Goal: Obtain resource: Obtain resource

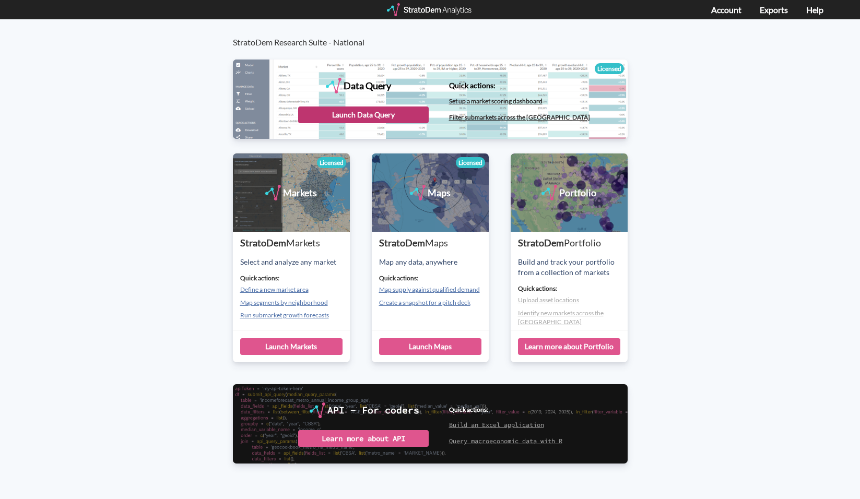
click at [349, 117] on div "Launch Data Query" at bounding box center [363, 115] width 131 height 17
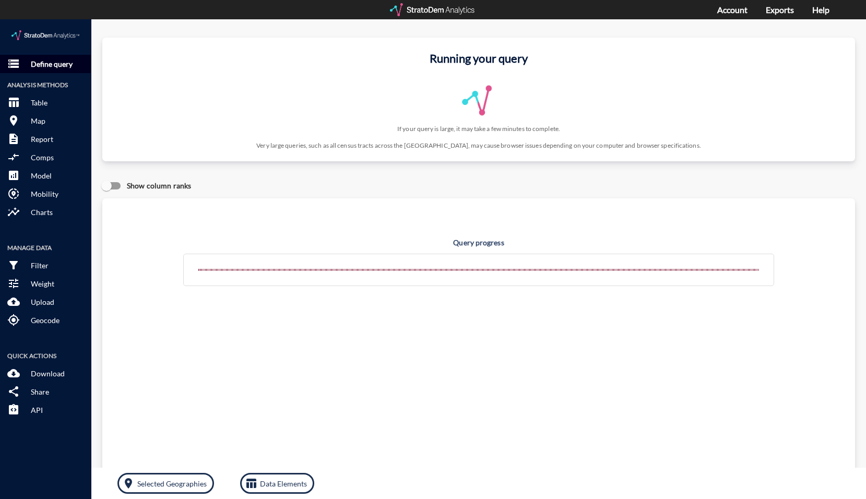
click p "Define query"
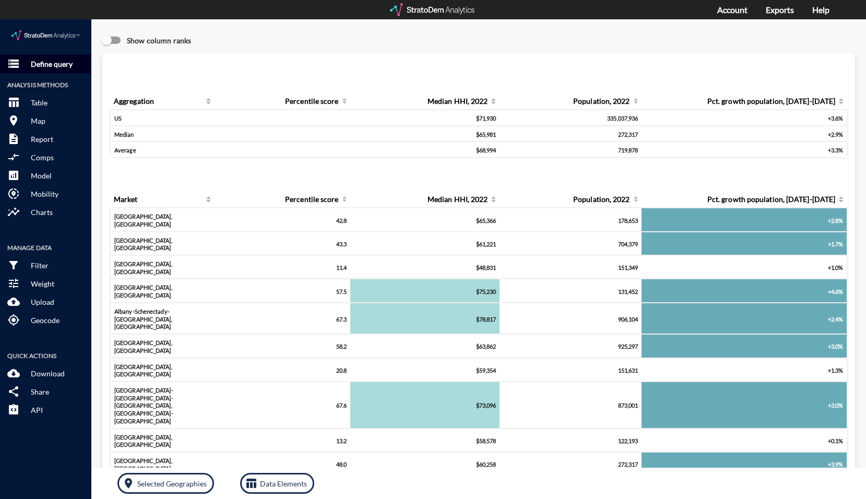
click p "Define query"
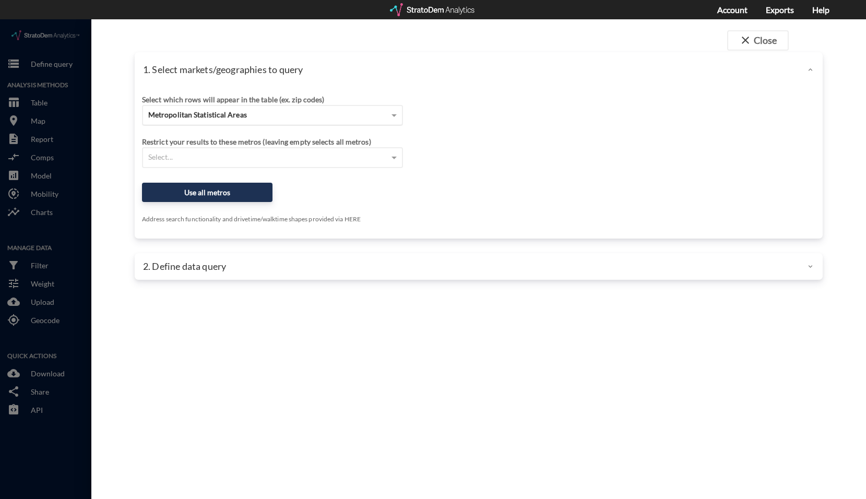
click span "Metropolitan Statistical Areas"
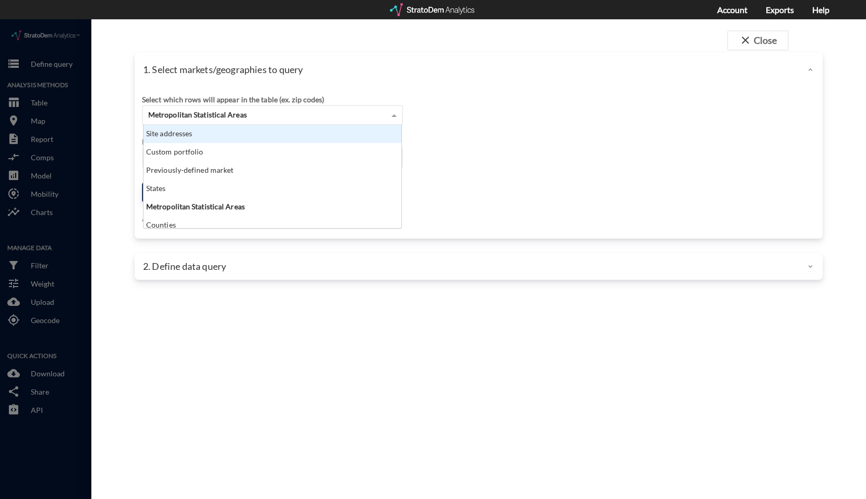
scroll to position [96, 252]
click div "Site addresses"
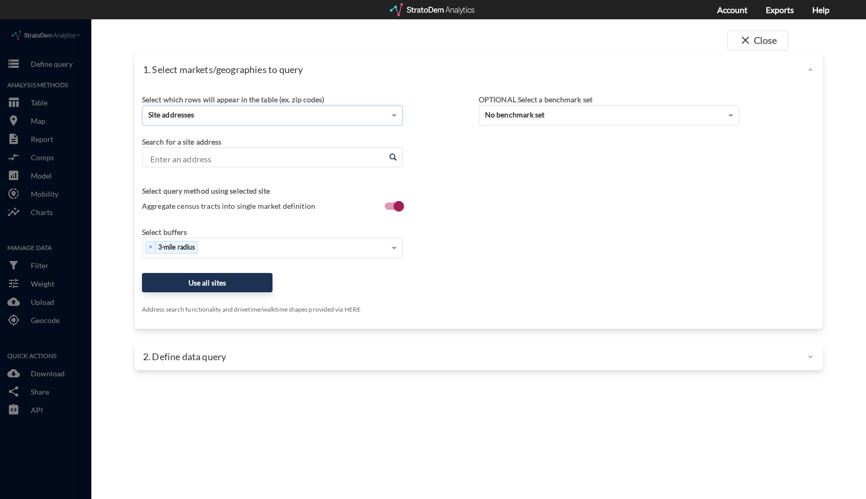
click input "Enter an address"
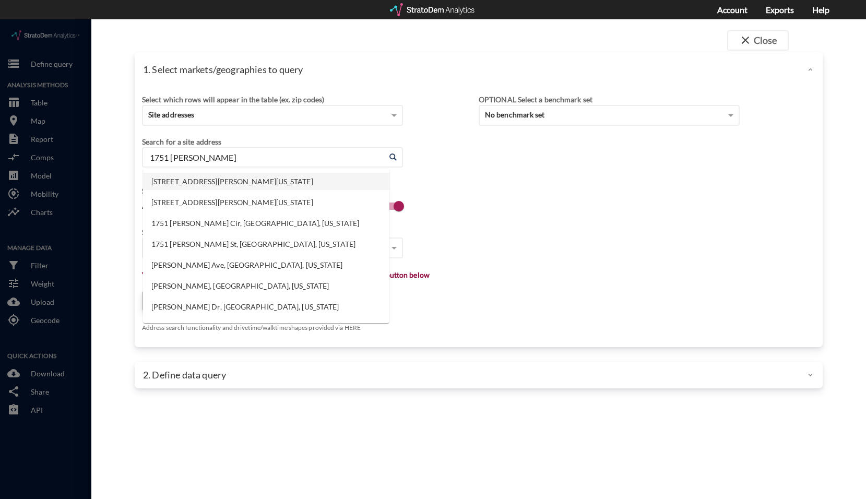
click li "1751 McMillen Rd, Wylie, Texas"
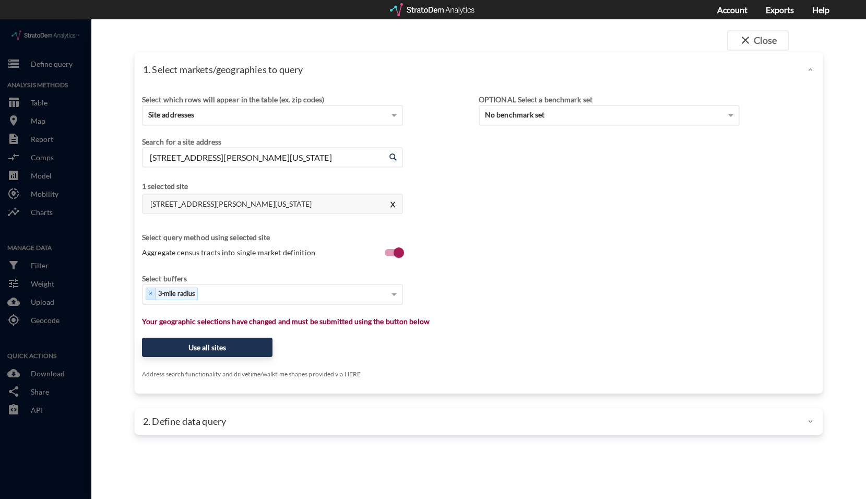
type input "1751 McMillen Rd, Wylie, Texas"
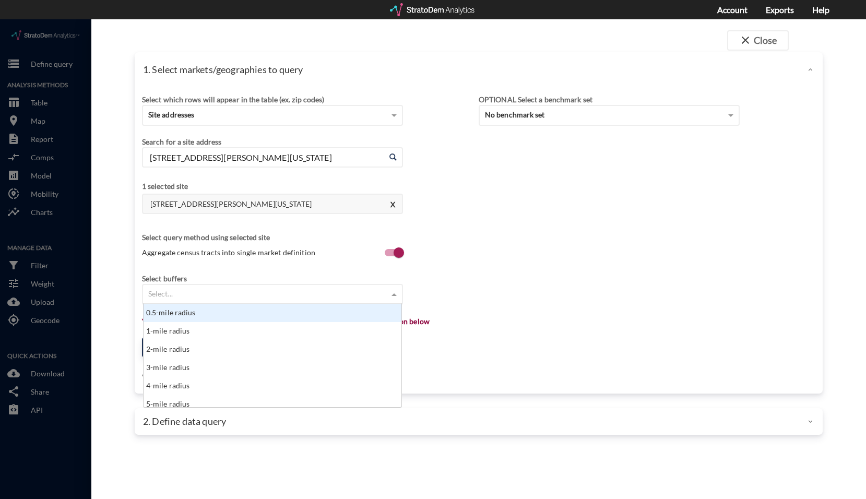
click div "Select..."
click div "1-mile radius"
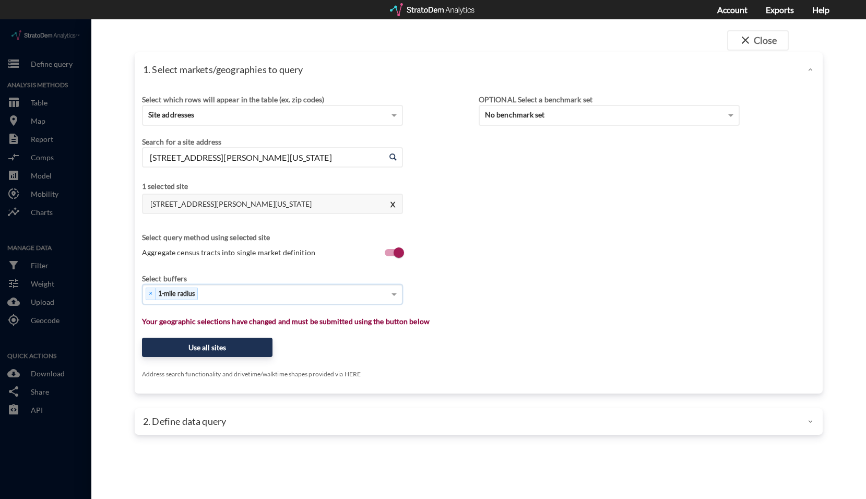
click div "× 1-mile radius"
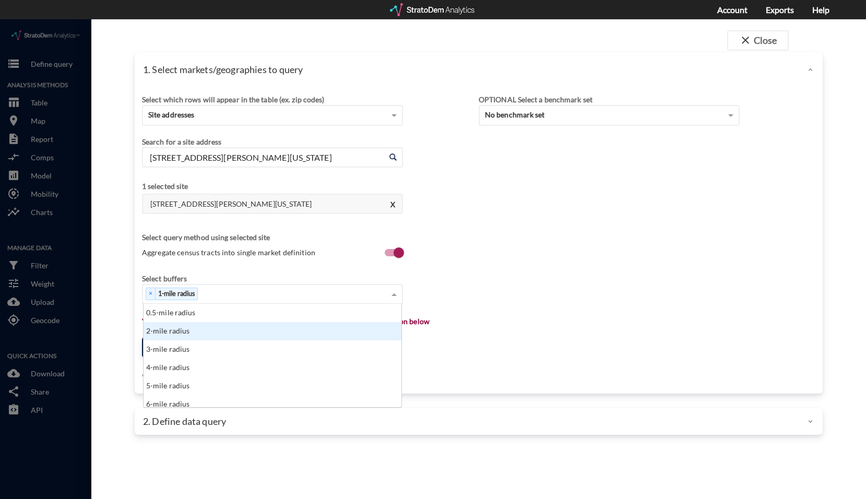
click div "3-mile radius"
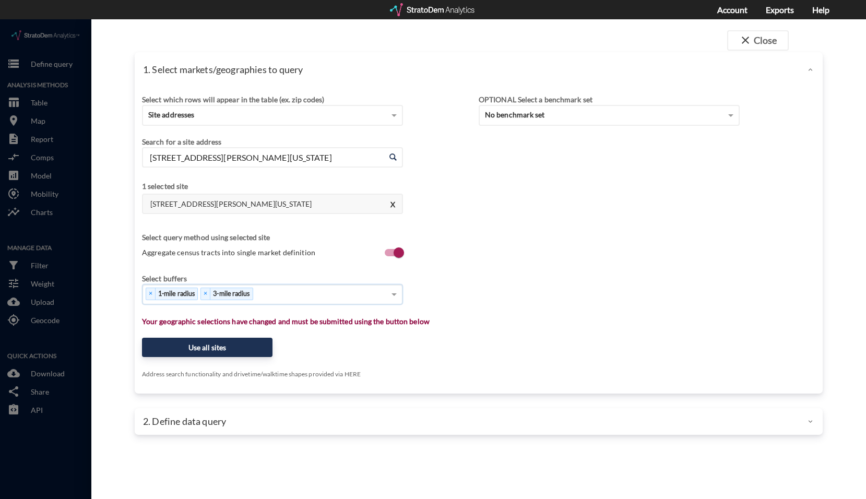
click div "× 1-mile radius × 3-mile radius"
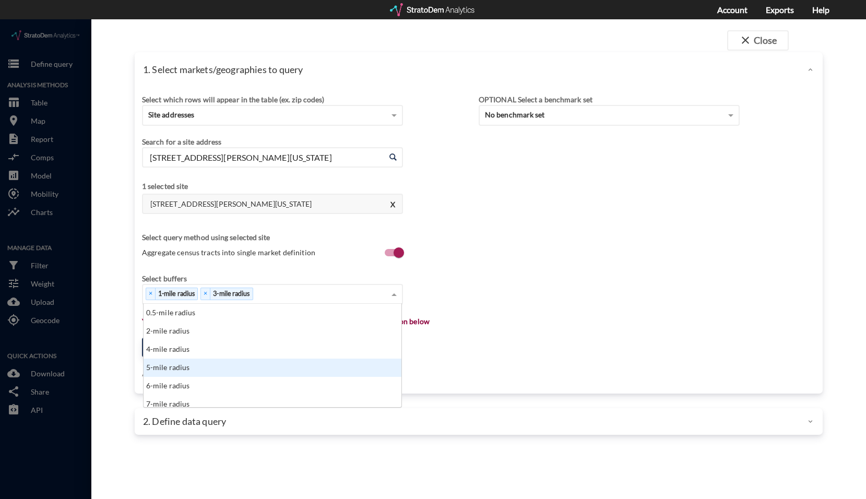
click div "5-mile radius"
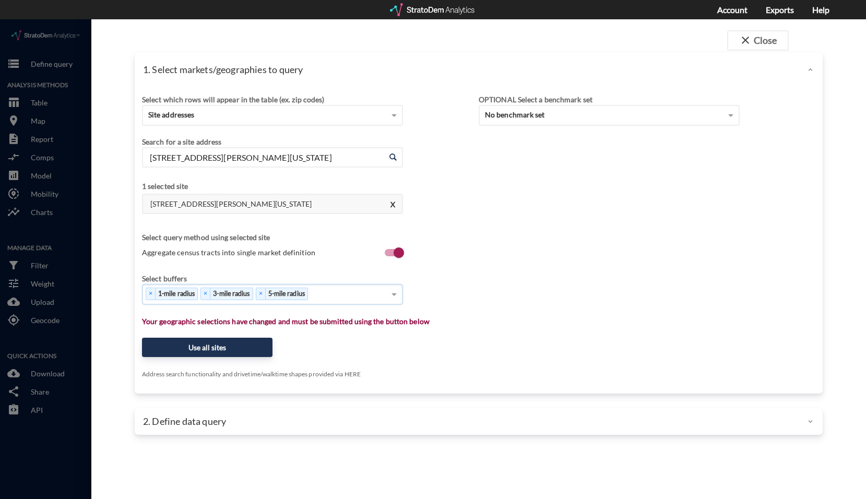
click div "× 1-mile radius × 3-mile radius × 5-mile radius"
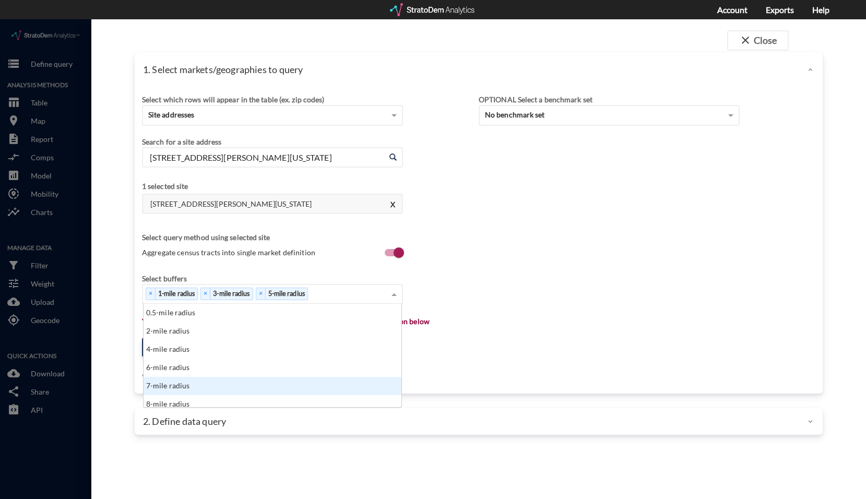
scroll to position [52, 0]
click div "9-mile radius"
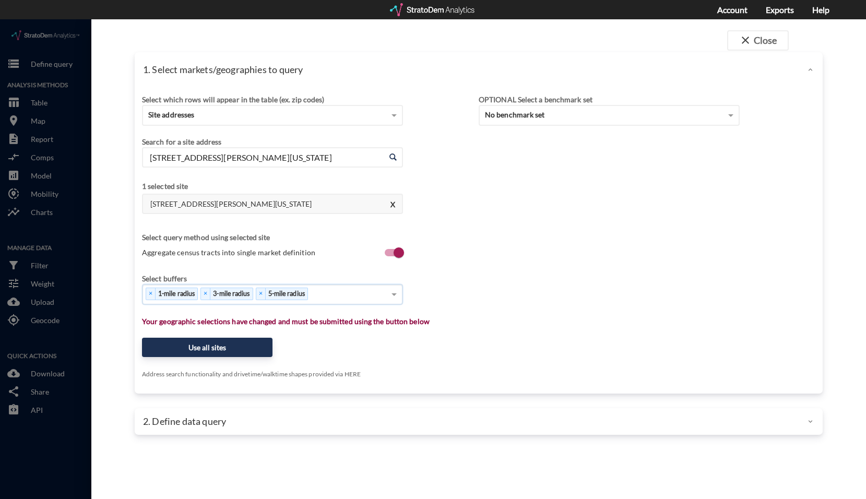
click div "× 1-mile radius × 3-mile radius × 5-mile radius"
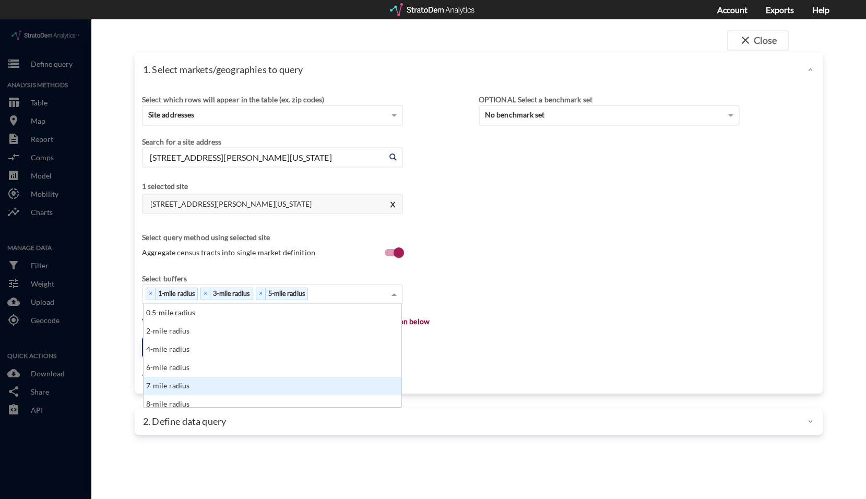
scroll to position [96, 252]
click div "10-mile radius"
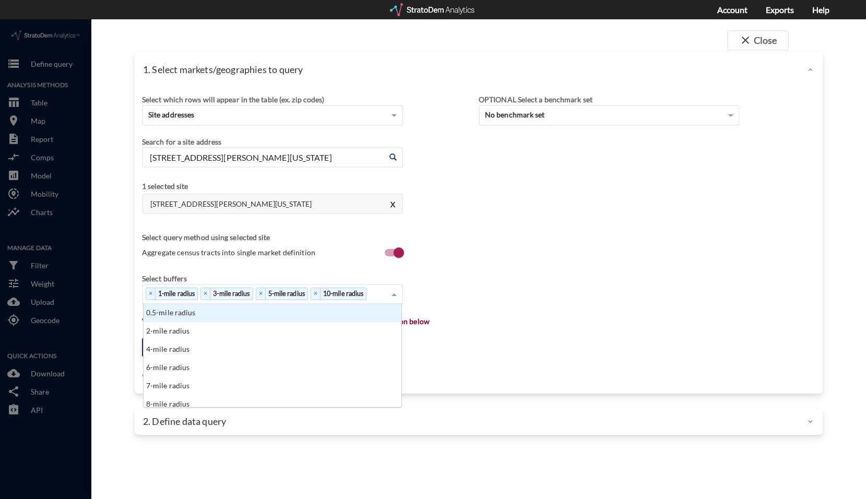
click div "× 1-mile radius × 3-mile radius × 5-mile radius × 10-mile radius"
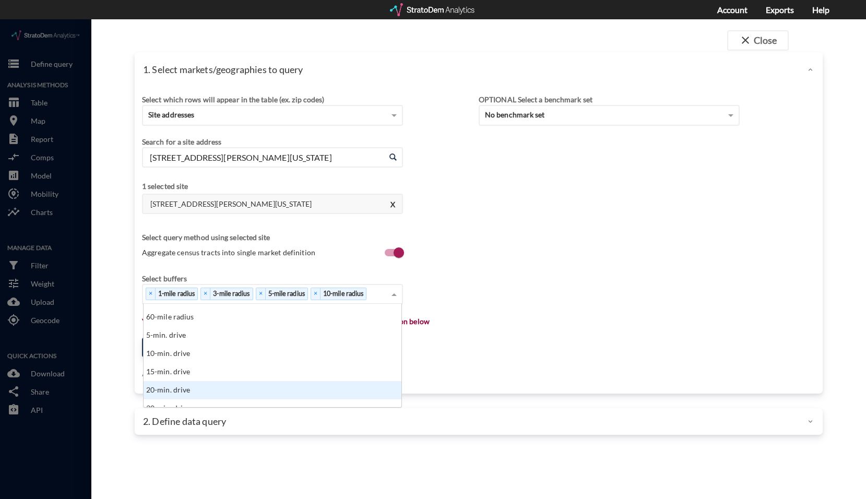
scroll to position [366, 0]
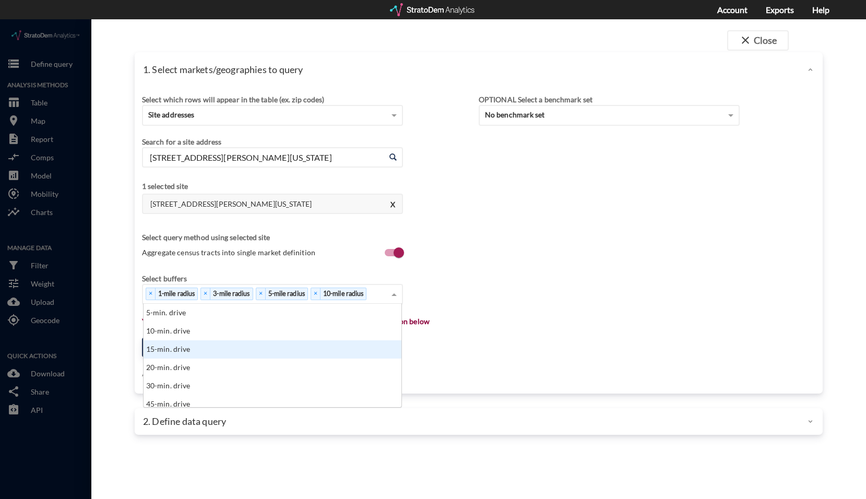
click div "15-min. drive"
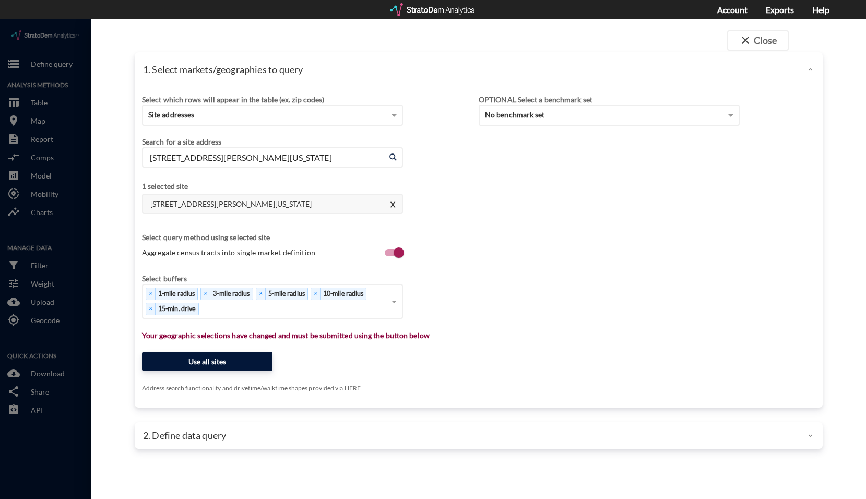
click button "Use all sites"
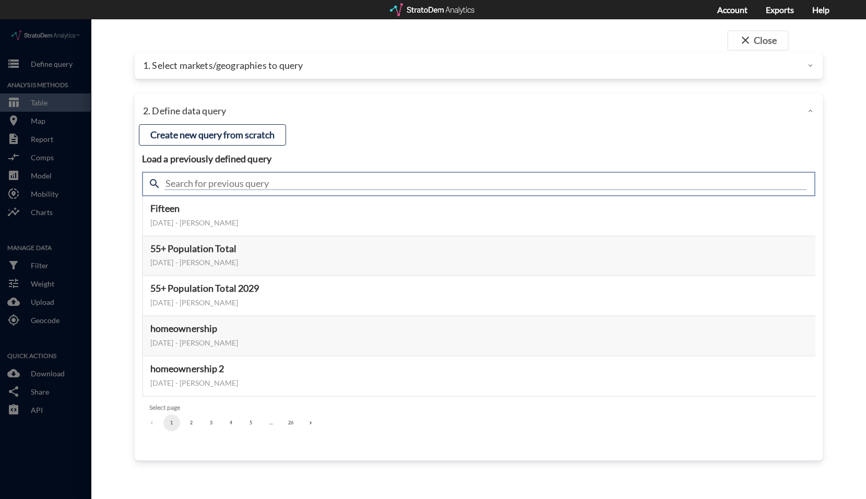
click input "text"
type input "a"
type input "active adult"
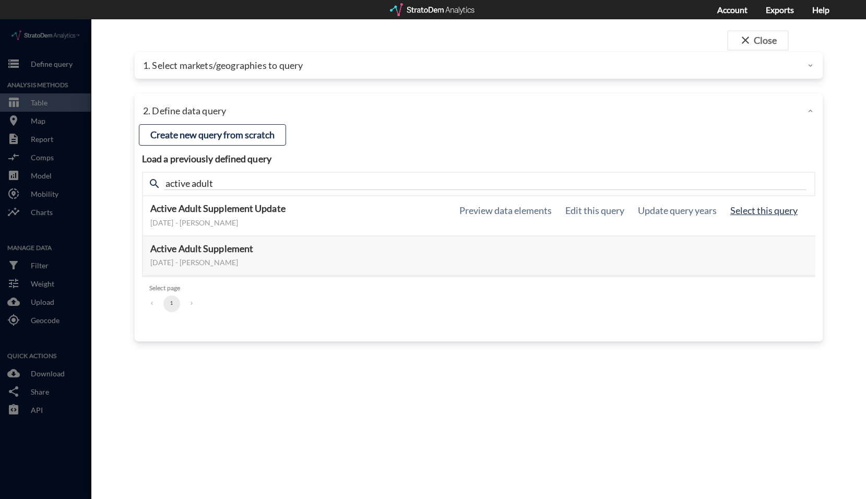
click button "Select this query"
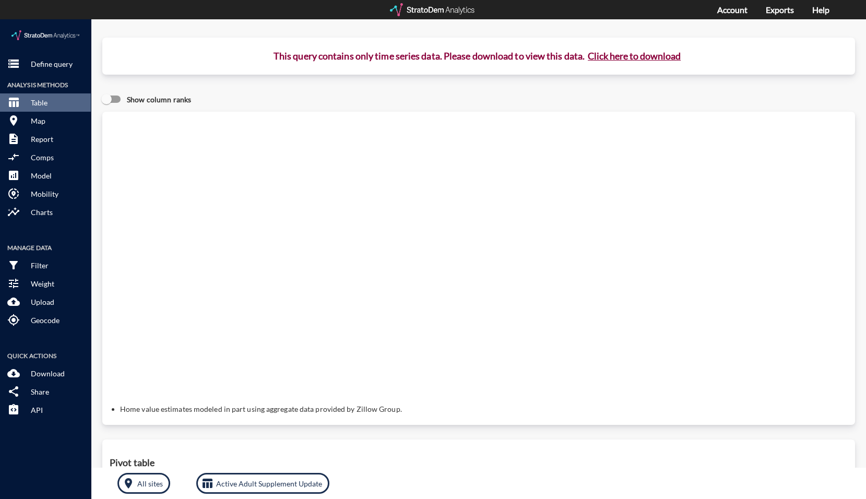
click button "Click here to download"
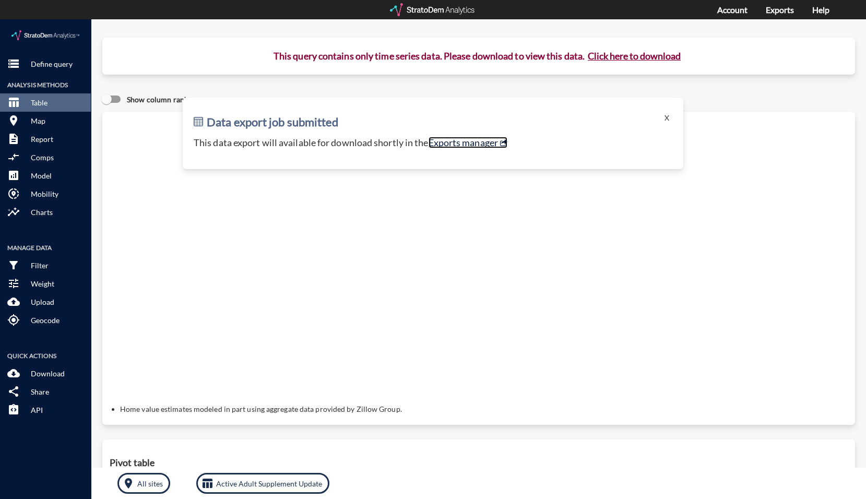
click link "Exports manager"
click button "X"
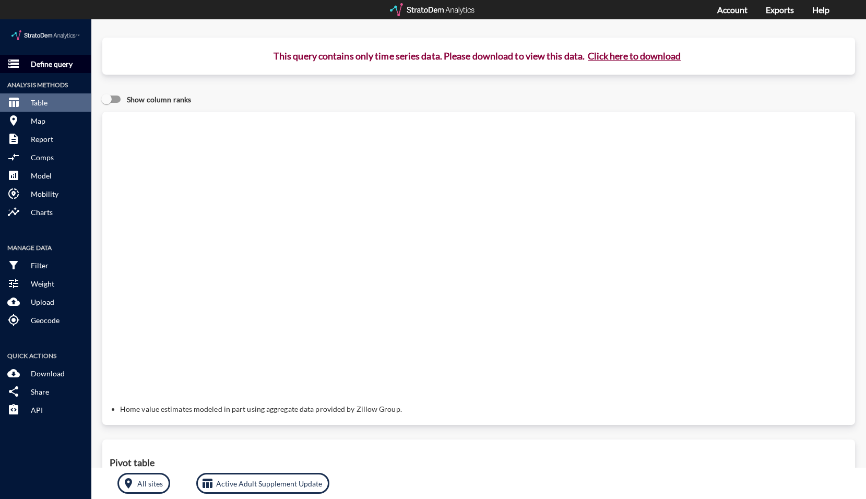
click p "Define query"
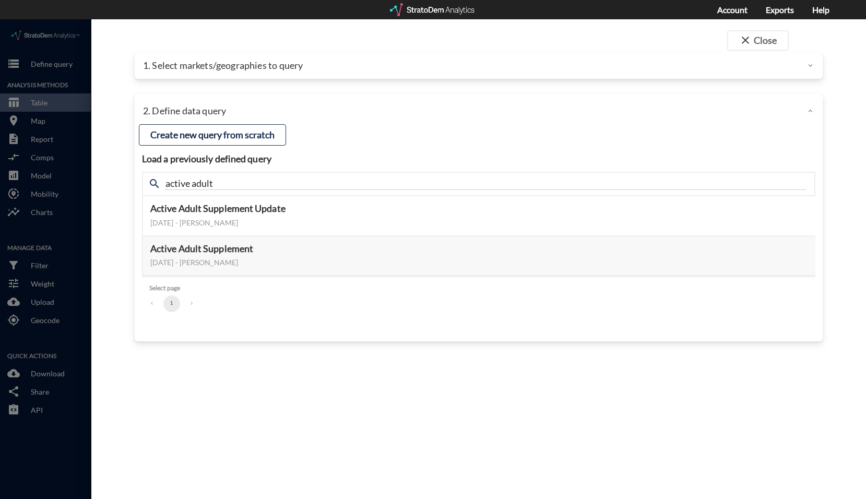
click p "1. Select markets/geographies to query"
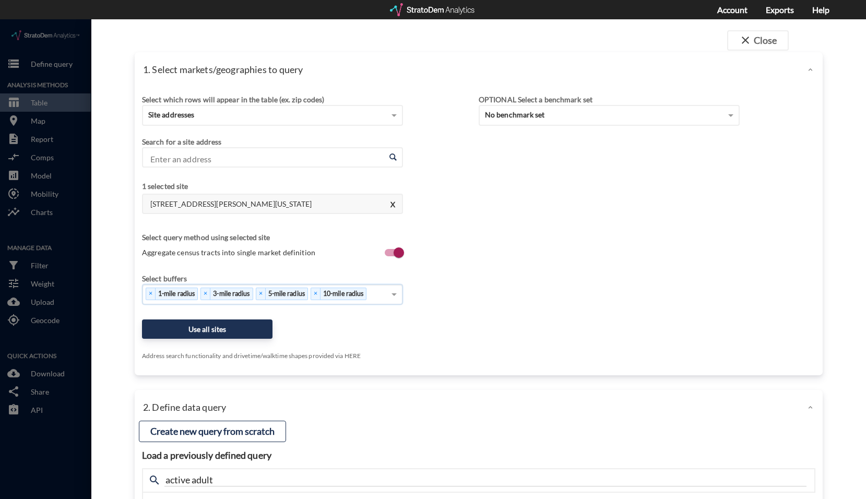
scroll to position [1, 0]
click button "Use all sites"
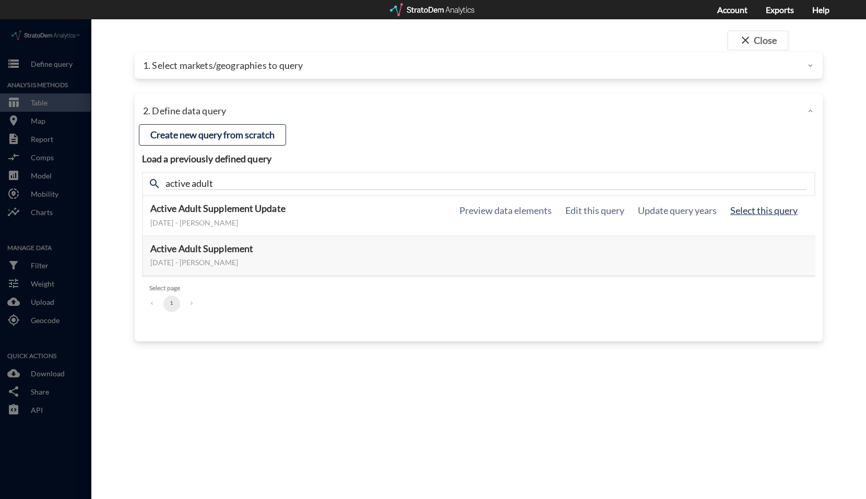
click button "Select this query"
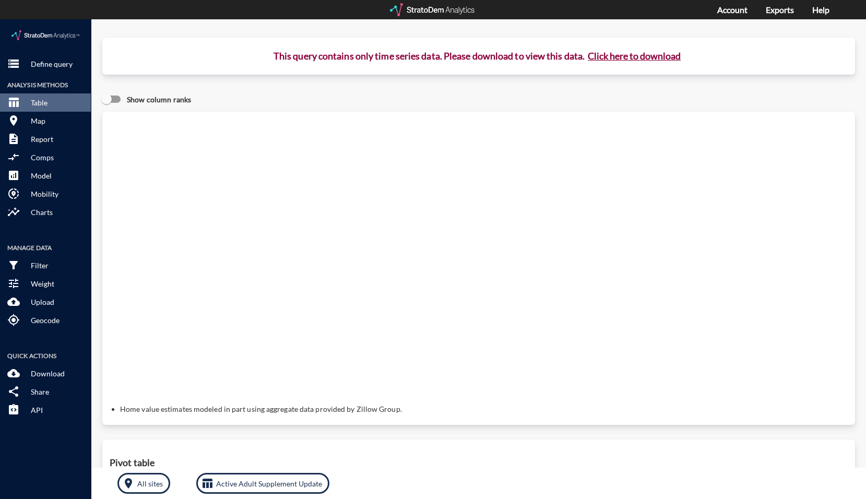
click button "Click here to download"
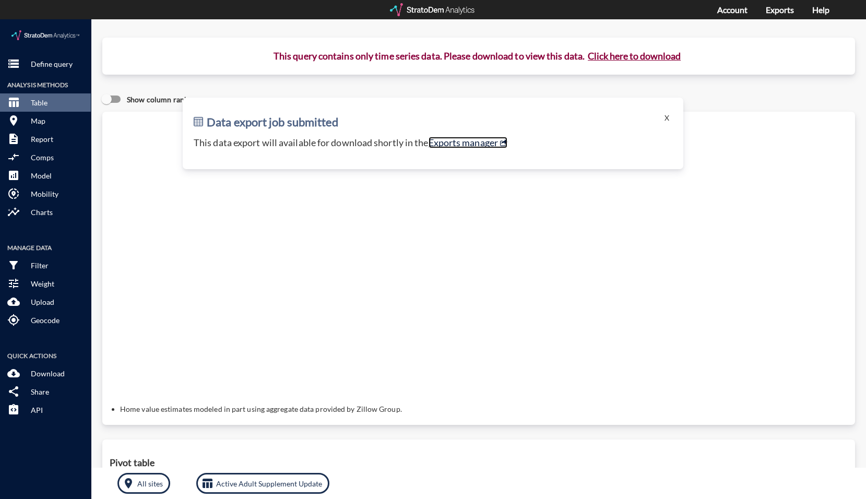
click link "Exports manager"
click button "X"
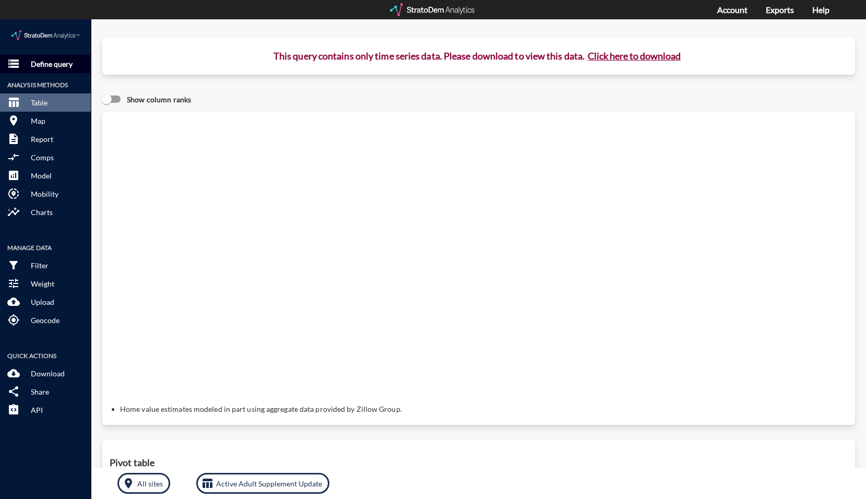
click p "Define query"
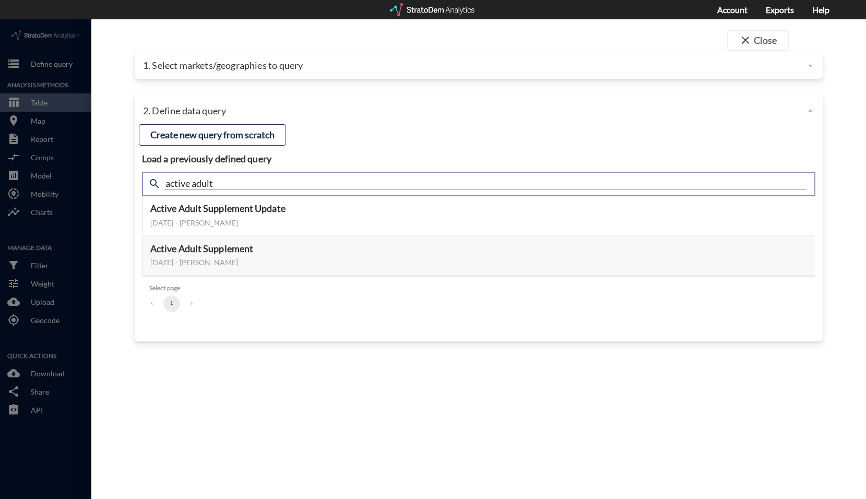
drag, startPoint x: 221, startPoint y: 159, endPoint x: 104, endPoint y: 158, distance: 116.5
click div "close Close 1. Select markets/geographies to query Select which rows will appea…"
type input "housing"
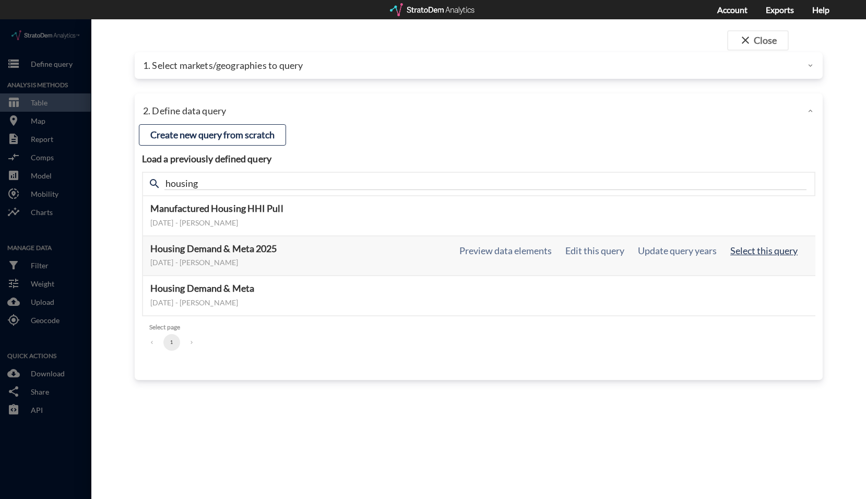
click button "Select this query"
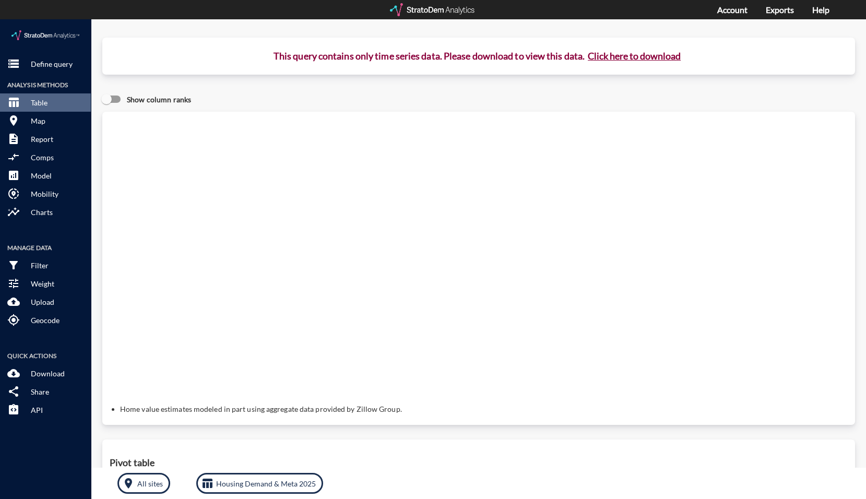
click button "Click here to download"
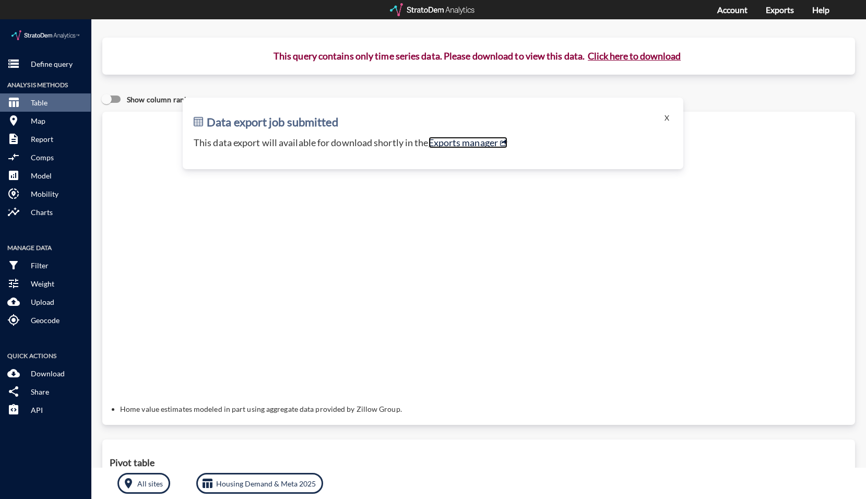
click link "Exports manager"
